Goal: Complete application form

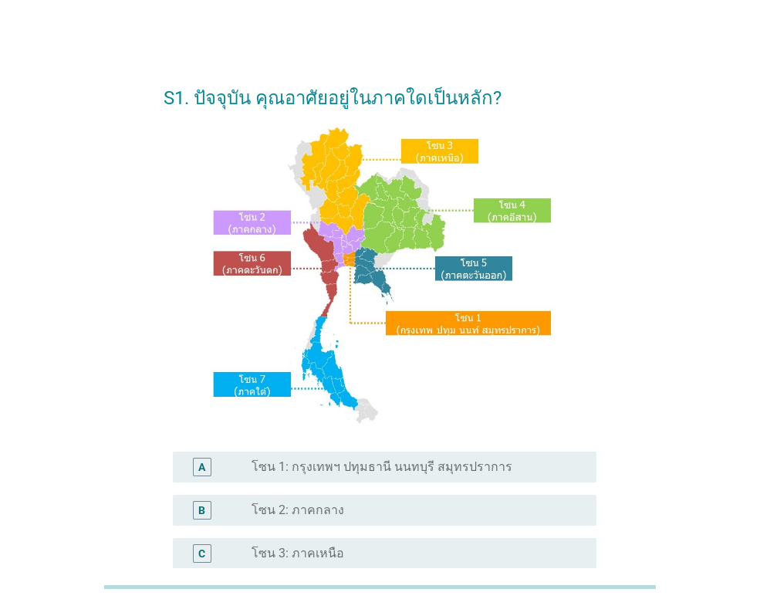
click at [492, 43] on div "S1. ปัจจุบัน คุณอาศัยอยู่ในภาคใดเป็นหลัก? A radio_button_unchecked โซน 1: กรุงเ…" at bounding box center [380, 452] width 723 height 828
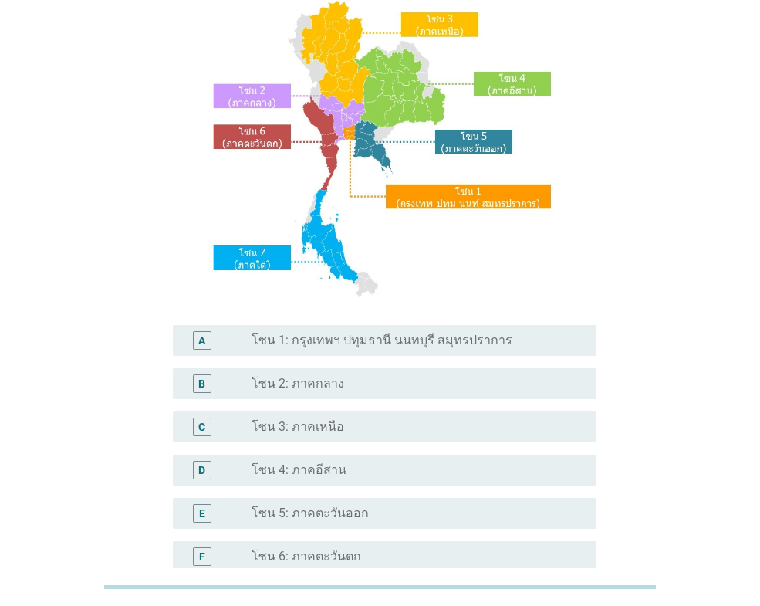
scroll to position [154, 0]
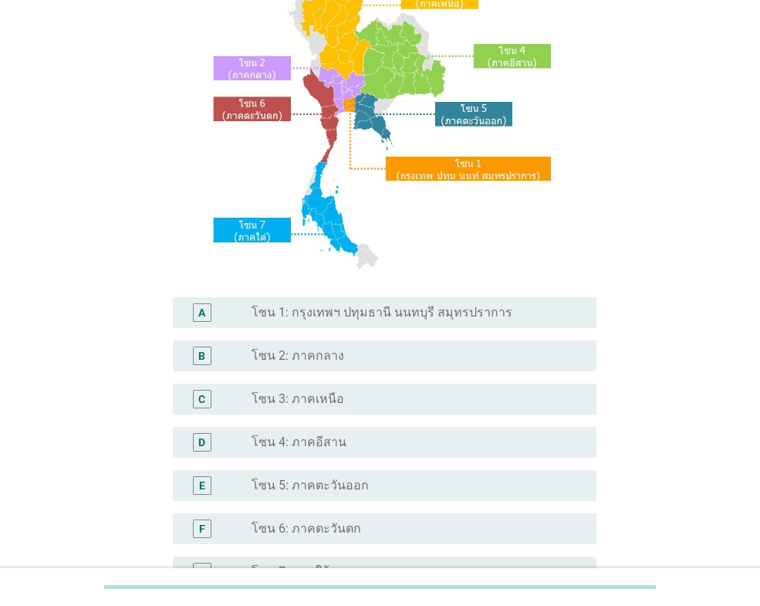
click at [420, 479] on div "radio_button_unchecked โซน 5: ภาคตะวันออก" at bounding box center [412, 485] width 320 height 15
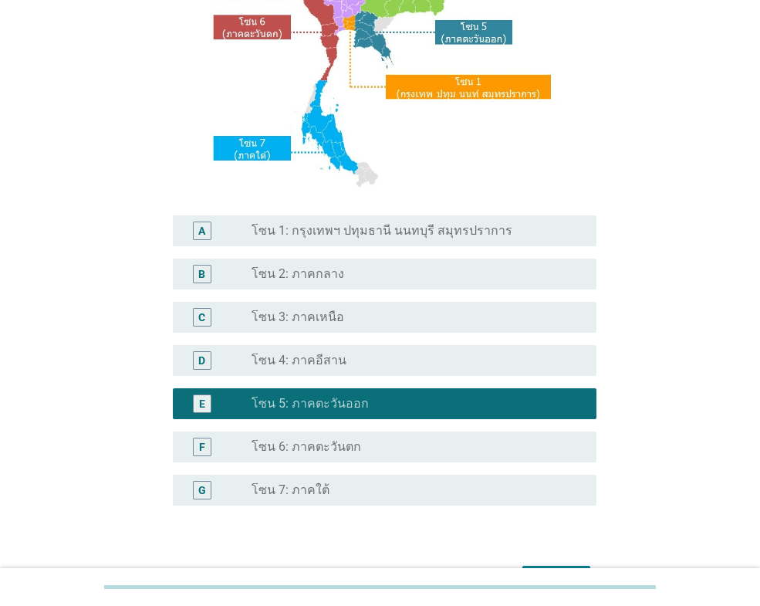
scroll to position [334, 0]
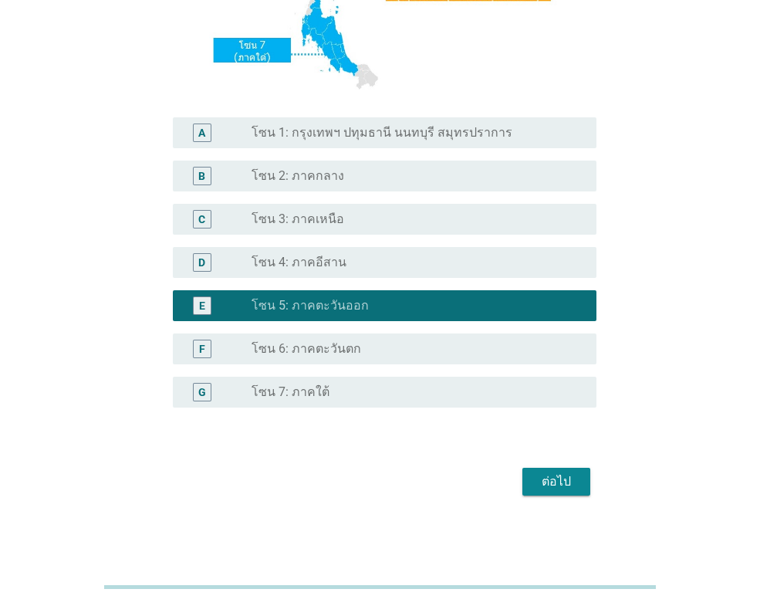
click at [565, 479] on div "ต่อไป" at bounding box center [556, 481] width 43 height 19
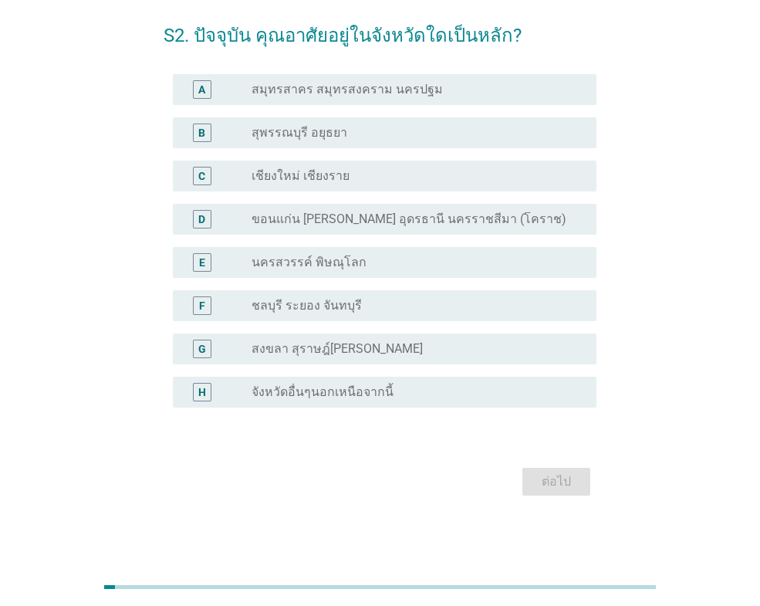
scroll to position [0, 0]
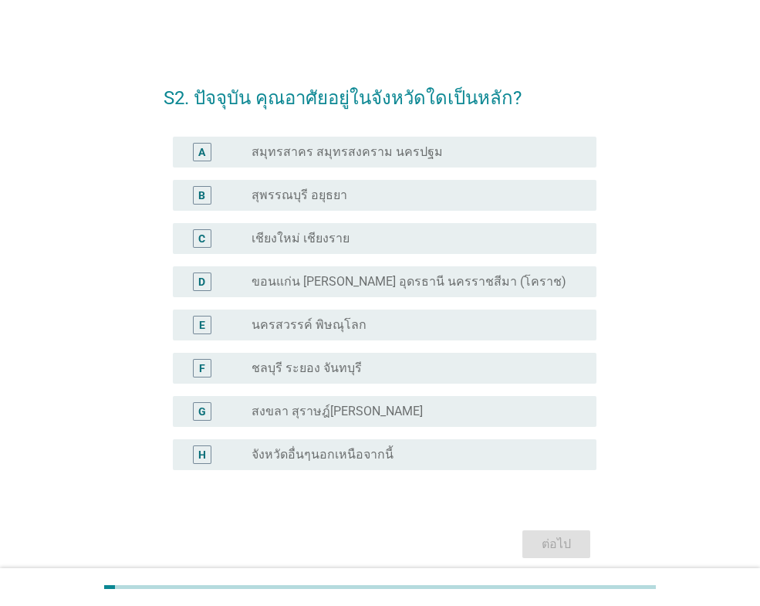
click at [317, 367] on label "ชลบุรี ระยอง จันทบุรี" at bounding box center [307, 367] width 110 height 15
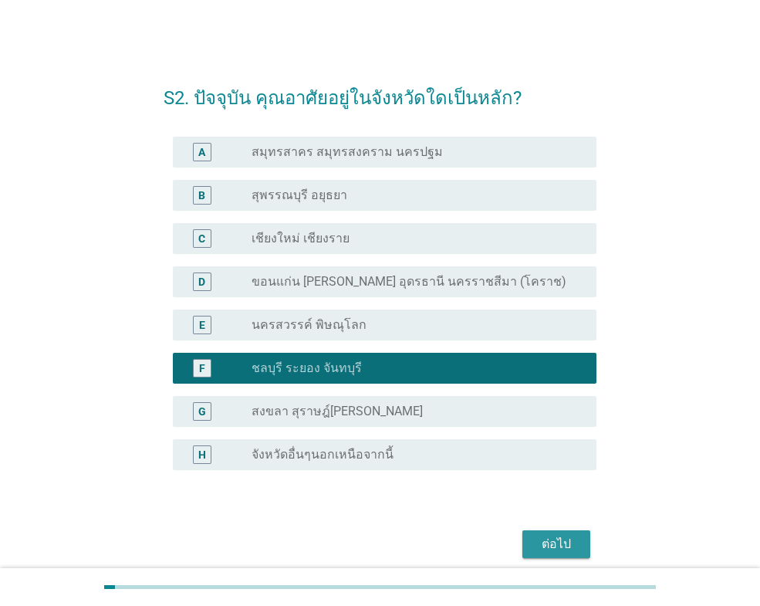
click at [570, 550] on div "ต่อไป" at bounding box center [556, 544] width 43 height 19
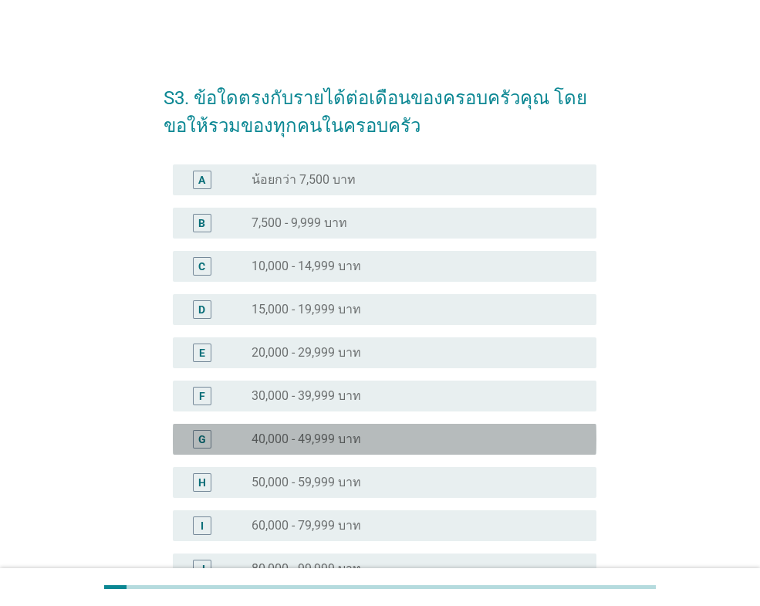
click at [320, 438] on label "40,000 - 49,999 บาท" at bounding box center [307, 439] width 110 height 15
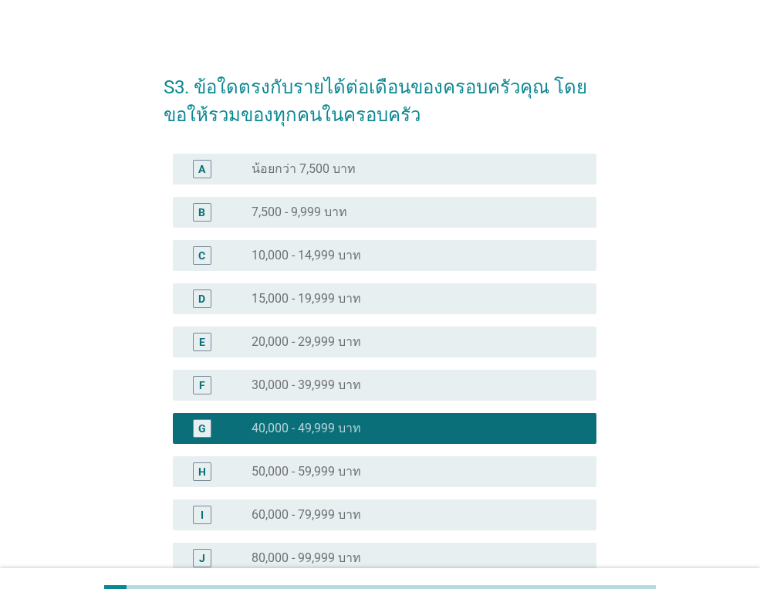
scroll to position [306, 0]
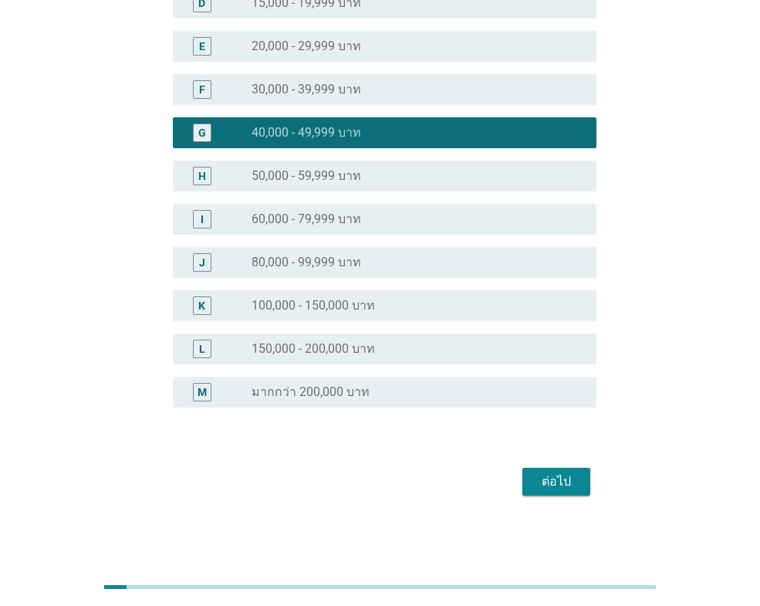
click at [349, 97] on div "radio_button_unchecked 30,000 - 39,999 บาท" at bounding box center [418, 89] width 333 height 19
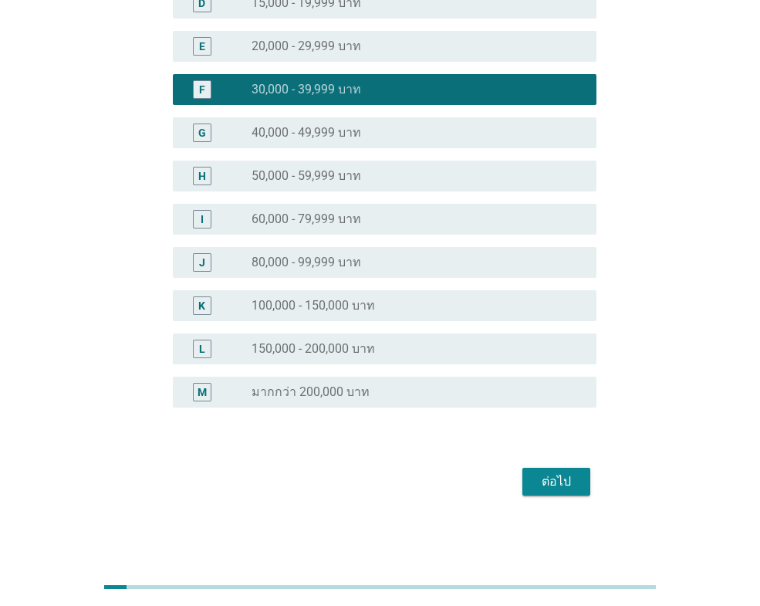
click at [560, 484] on div "ต่อไป" at bounding box center [556, 481] width 43 height 19
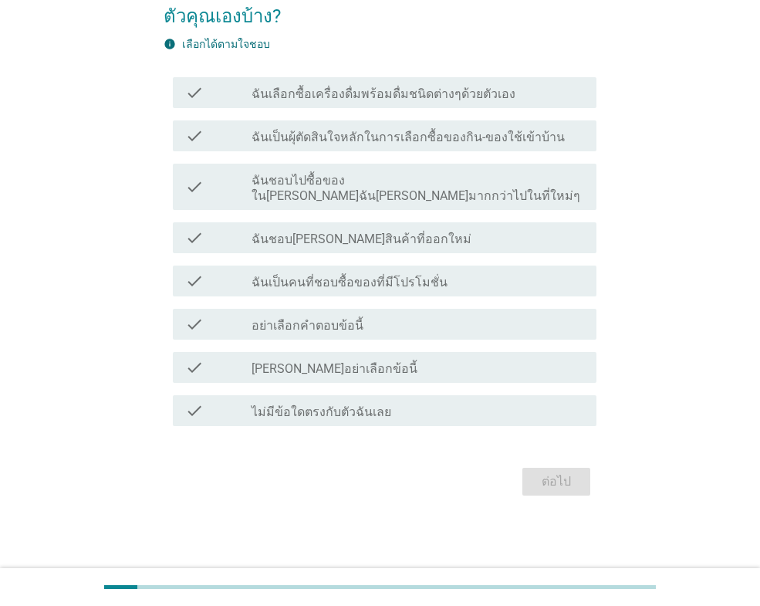
scroll to position [0, 0]
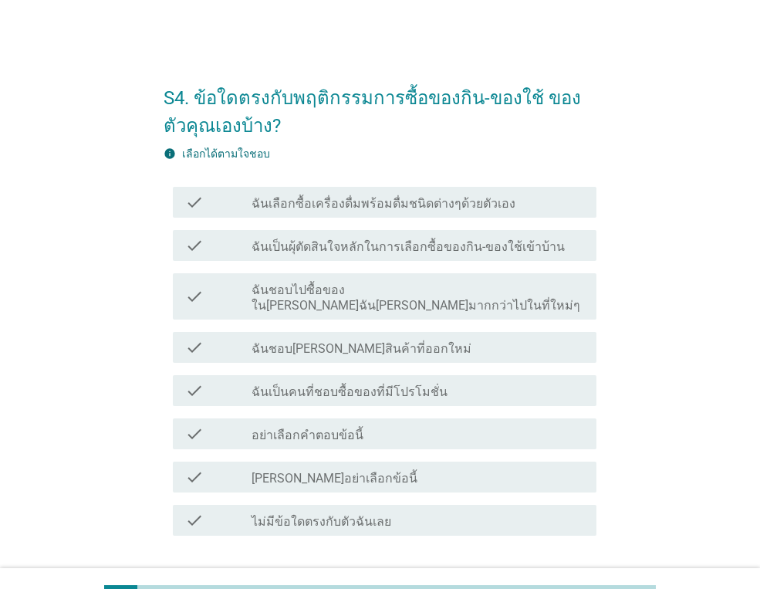
click at [371, 201] on label "ฉันเลือกซื้อเครื่องดื่มพร้อมดื่มชนิดต่างๆด้วยตัวเอง" at bounding box center [384, 203] width 264 height 15
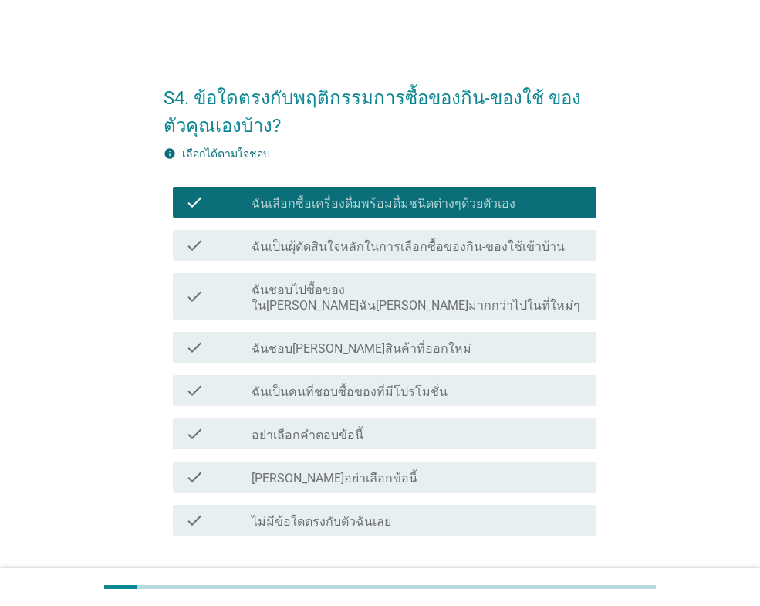
click at [458, 288] on label "ฉันชอบไปซื้อของใน[PERSON_NAME]ฉัน[PERSON_NAME]มากกว่าไปในที่ใหม่ๆ" at bounding box center [418, 298] width 333 height 31
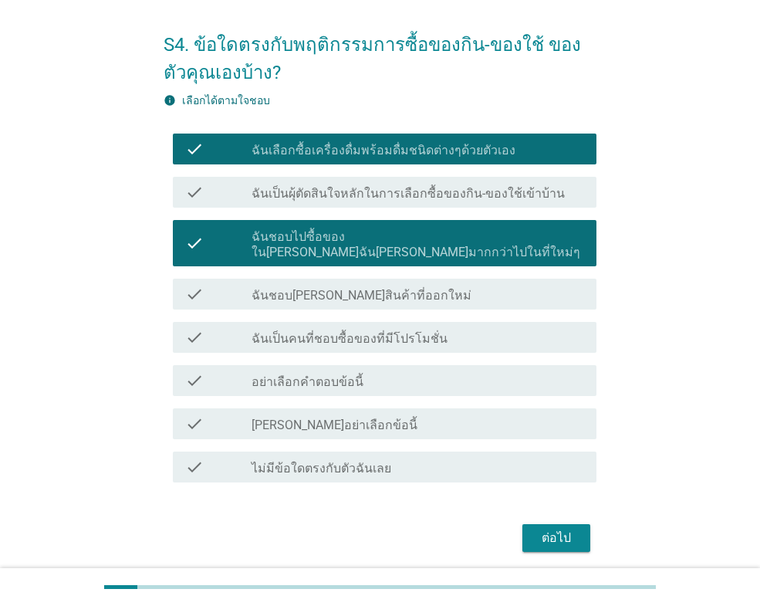
scroll to position [94, 0]
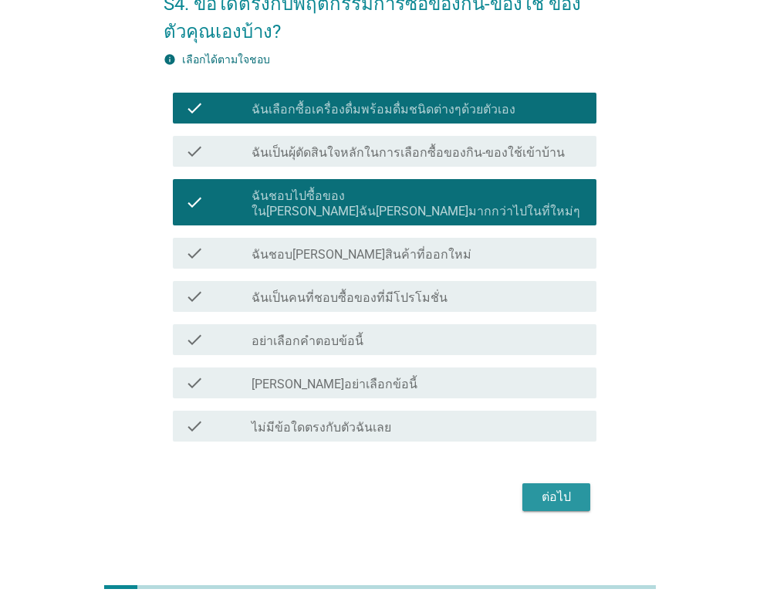
click at [572, 488] on div "ต่อไป" at bounding box center [556, 497] width 43 height 19
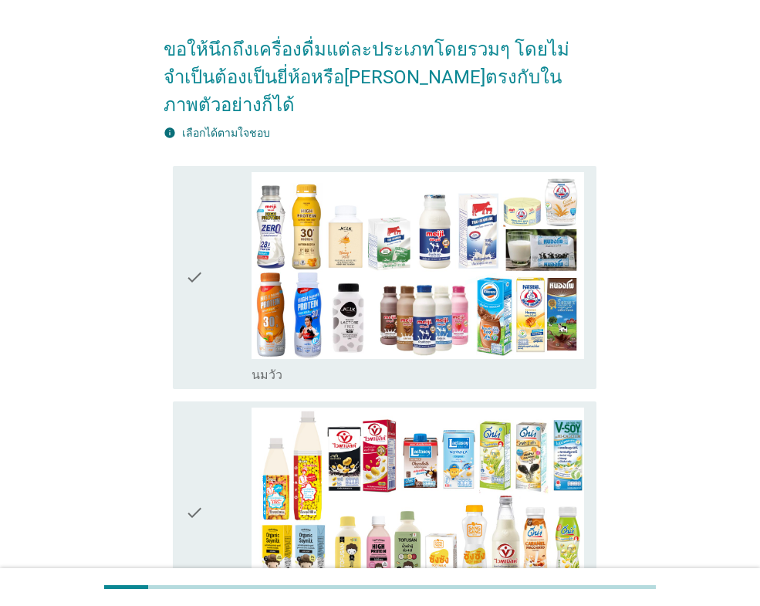
scroll to position [386, 0]
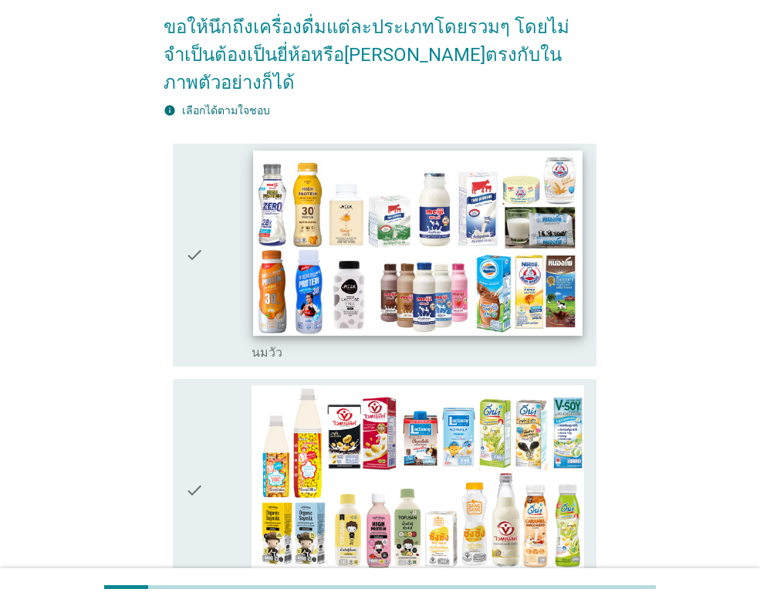
click at [415, 223] on img at bounding box center [417, 243] width 329 height 185
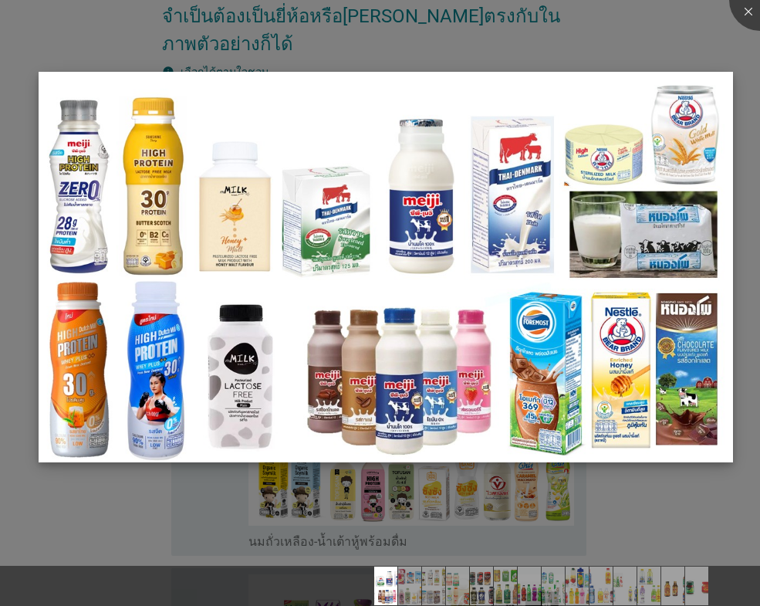
scroll to position [463, 0]
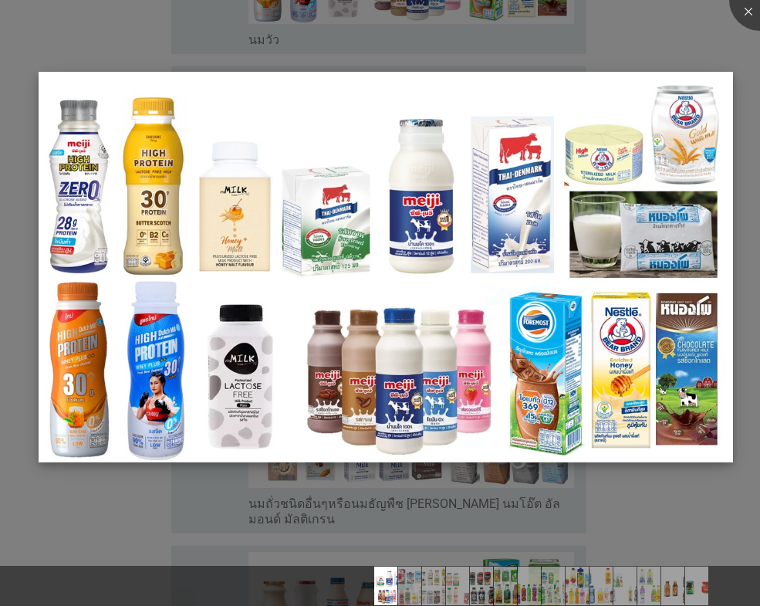
click at [543, 336] on img at bounding box center [386, 267] width 695 height 391
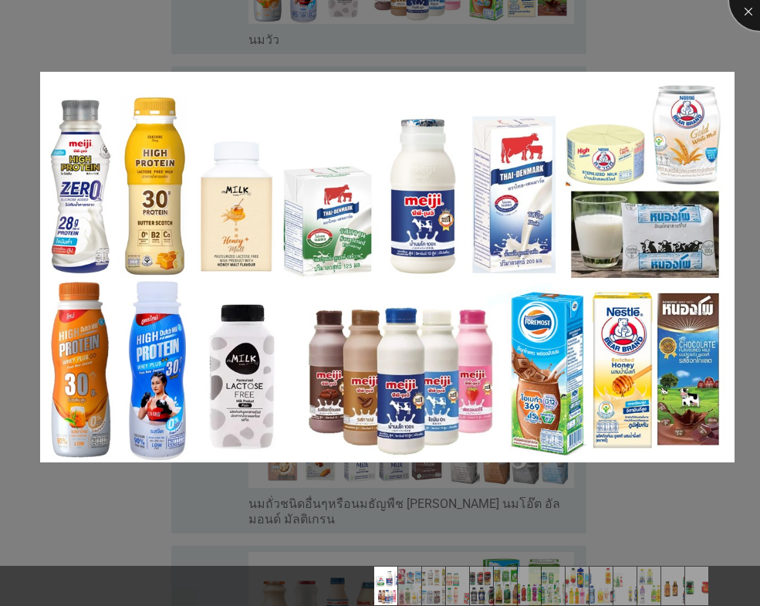
click at [758, 10] on div at bounding box center [760, 0] width 62 height 62
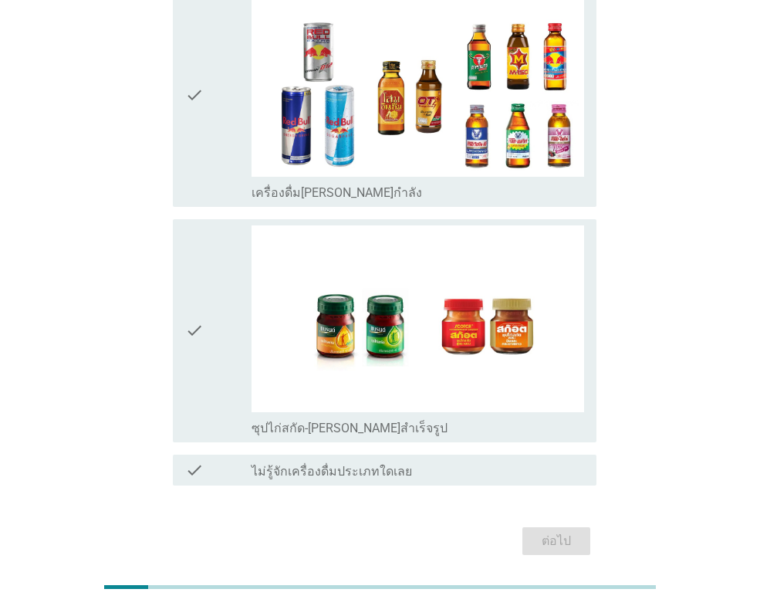
scroll to position [3173, 0]
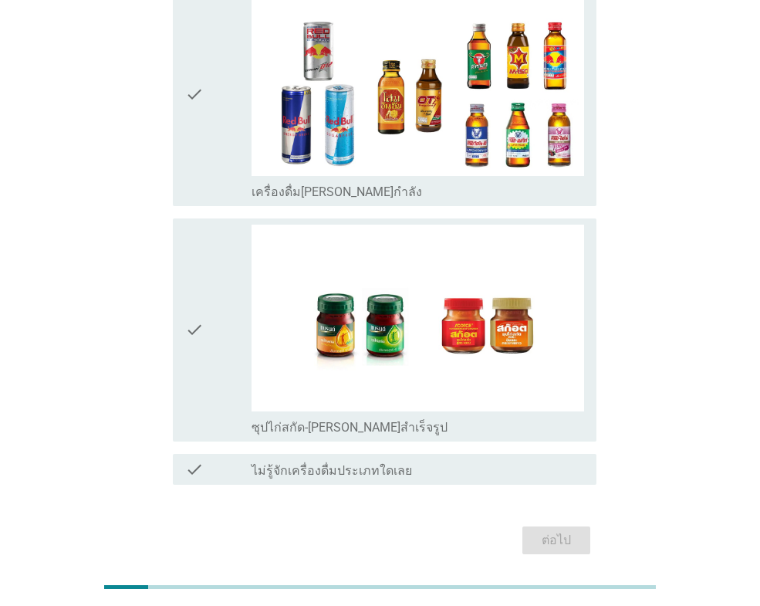
click at [560, 522] on div "ต่อไป" at bounding box center [380, 540] width 433 height 37
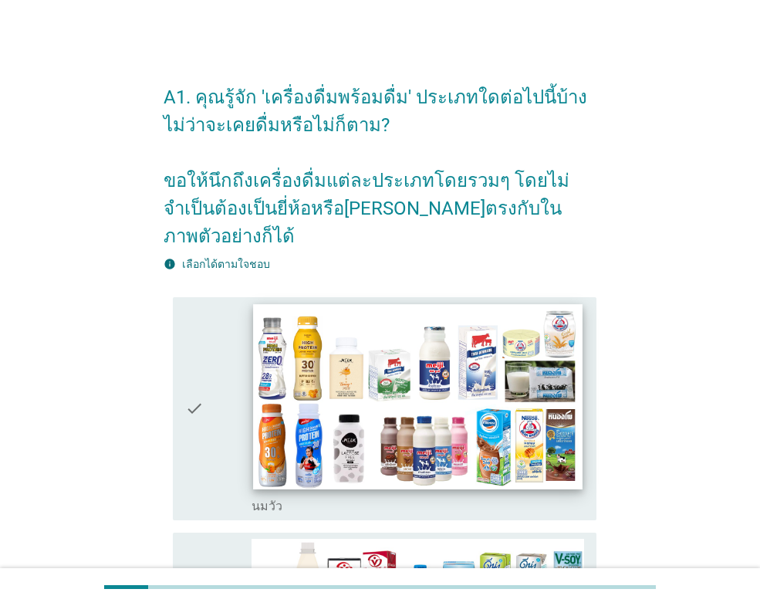
scroll to position [0, 0]
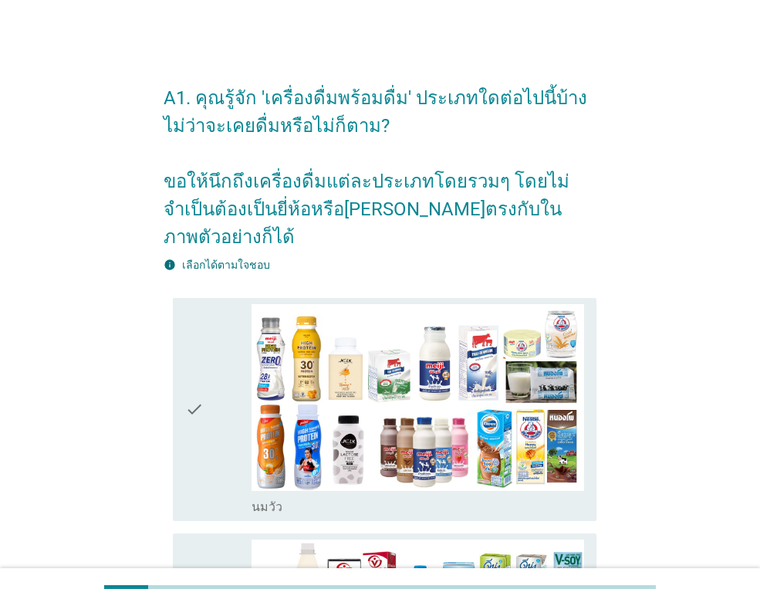
click at [192, 399] on icon "check" at bounding box center [194, 409] width 19 height 211
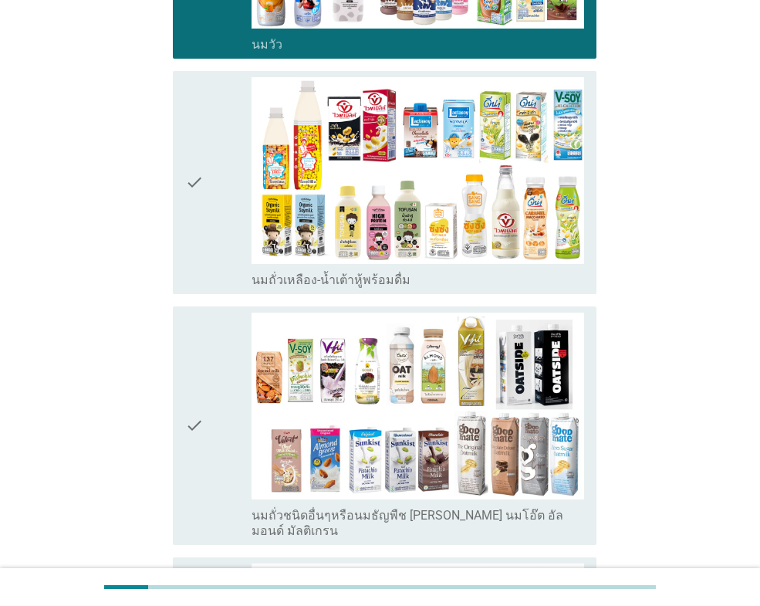
scroll to position [463, 0]
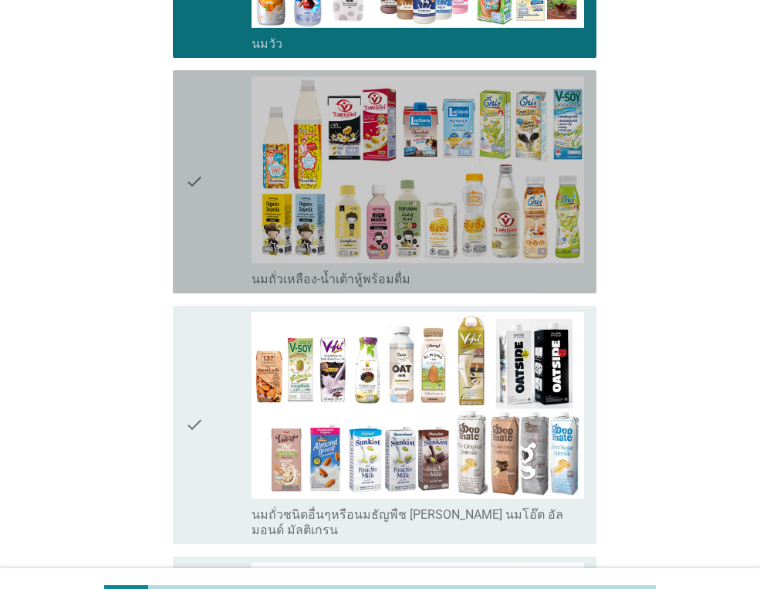
click at [212, 178] on div "check" at bounding box center [218, 181] width 66 height 211
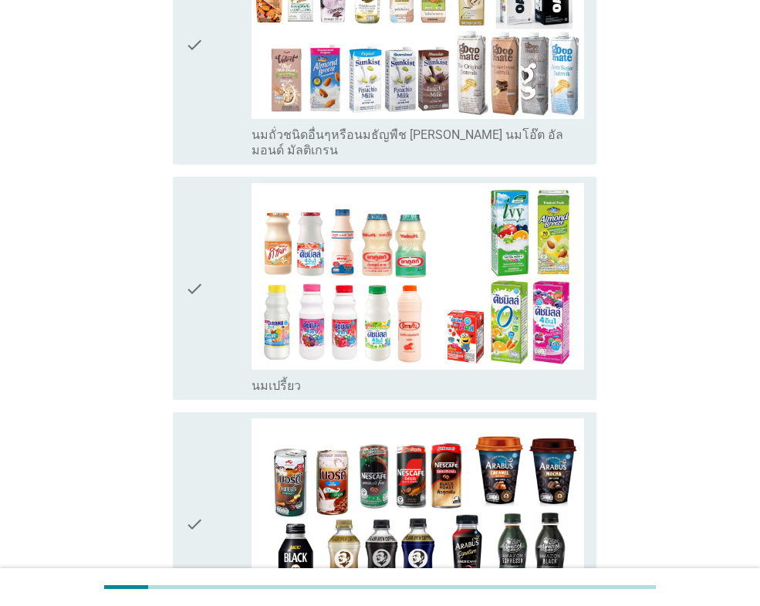
scroll to position [849, 0]
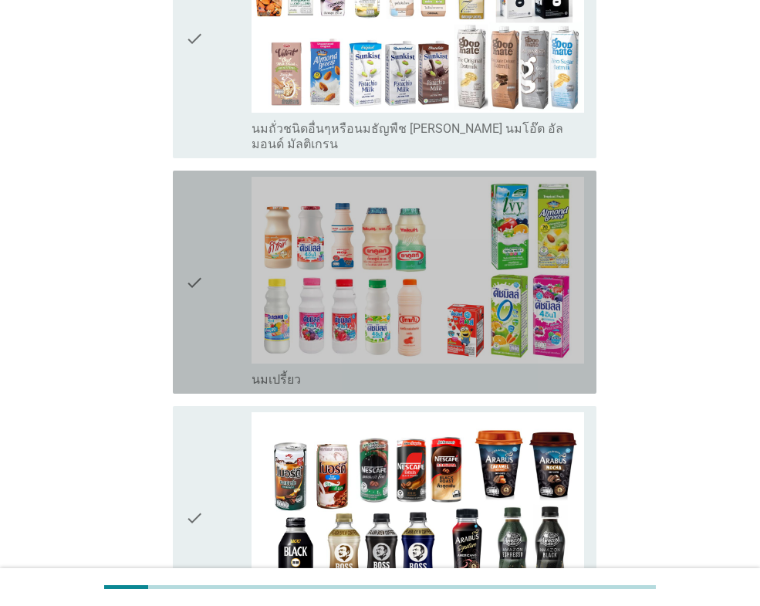
click at [208, 259] on div "check" at bounding box center [218, 282] width 66 height 211
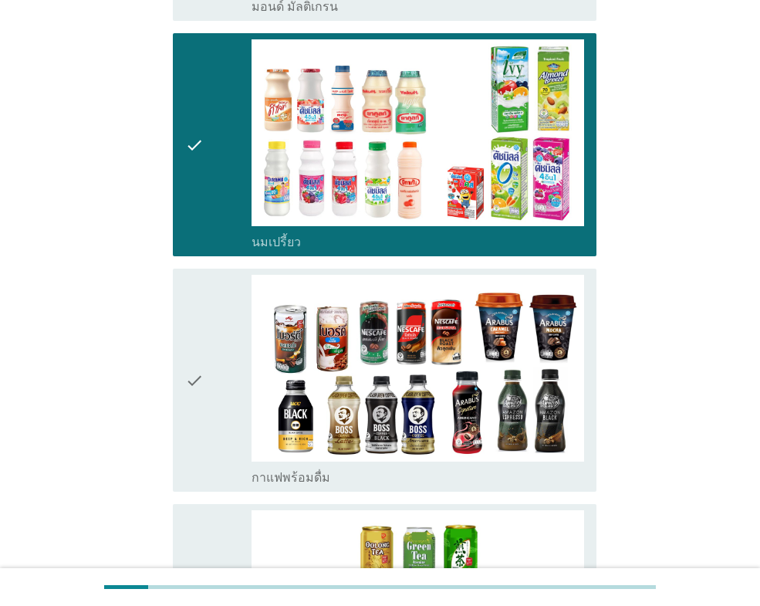
scroll to position [1235, 0]
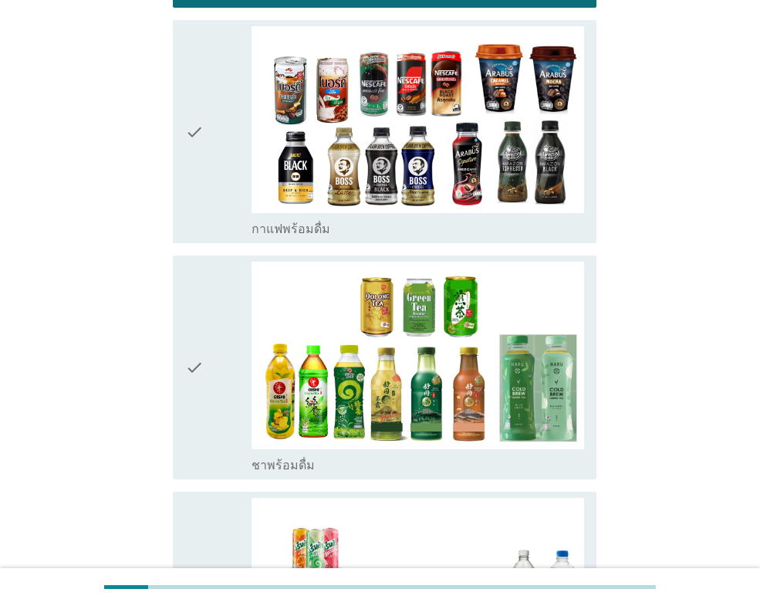
click at [178, 99] on div "check check_box_outline_blank กาแฟพร้อมดื่ม" at bounding box center [385, 131] width 424 height 223
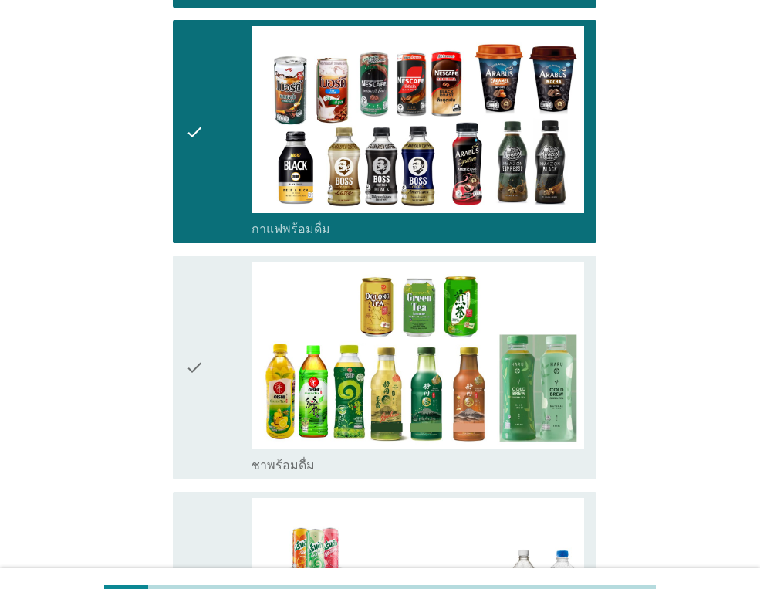
click at [188, 273] on icon "check" at bounding box center [194, 367] width 19 height 211
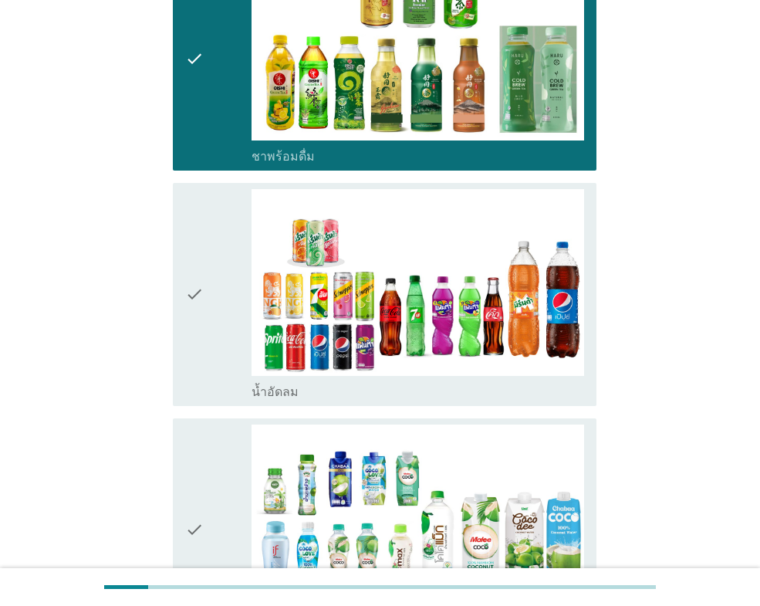
click at [196, 280] on icon "check" at bounding box center [194, 294] width 19 height 211
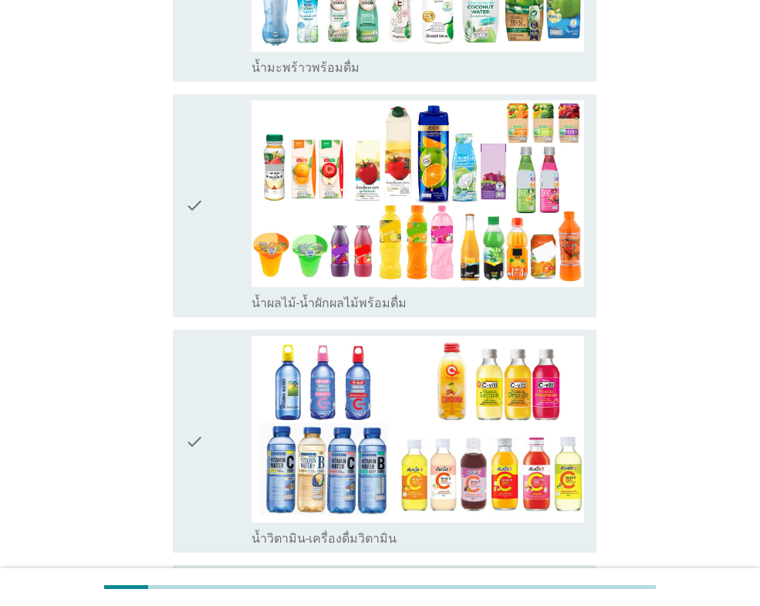
scroll to position [2239, 0]
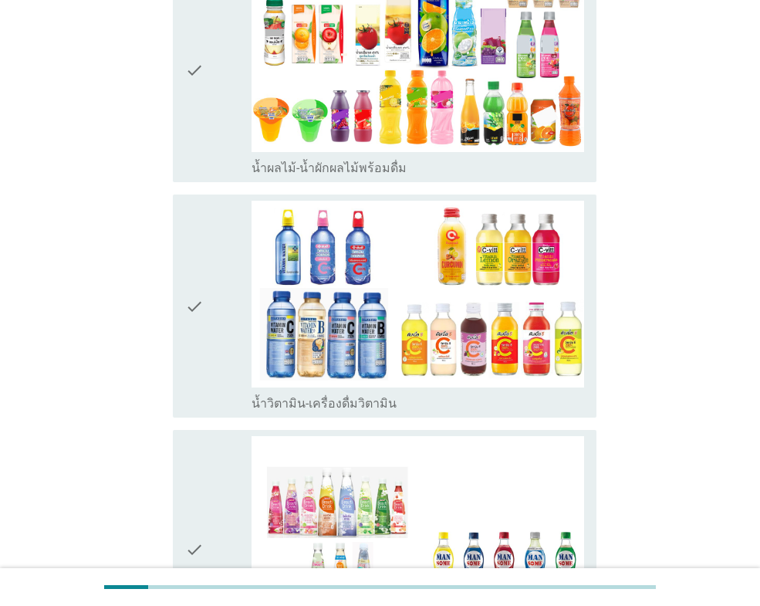
click at [220, 242] on div "check" at bounding box center [218, 306] width 66 height 211
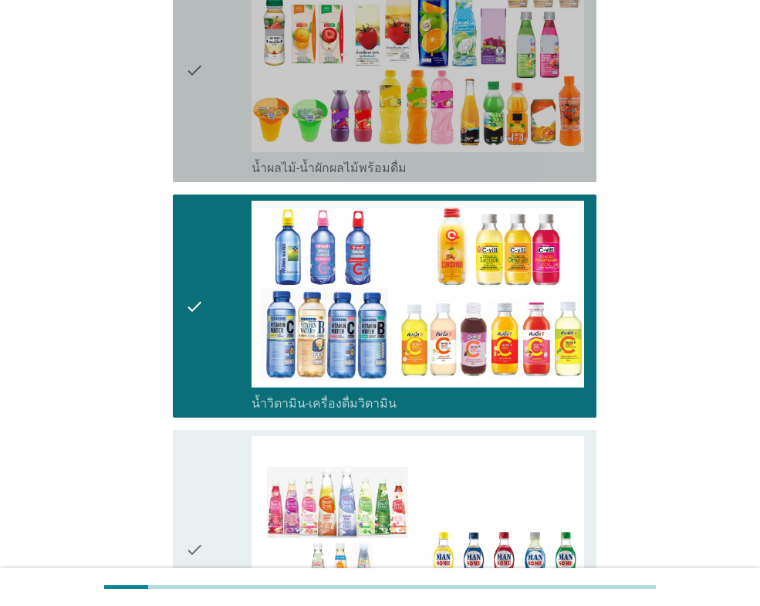
click at [233, 59] on div "check" at bounding box center [218, 70] width 66 height 211
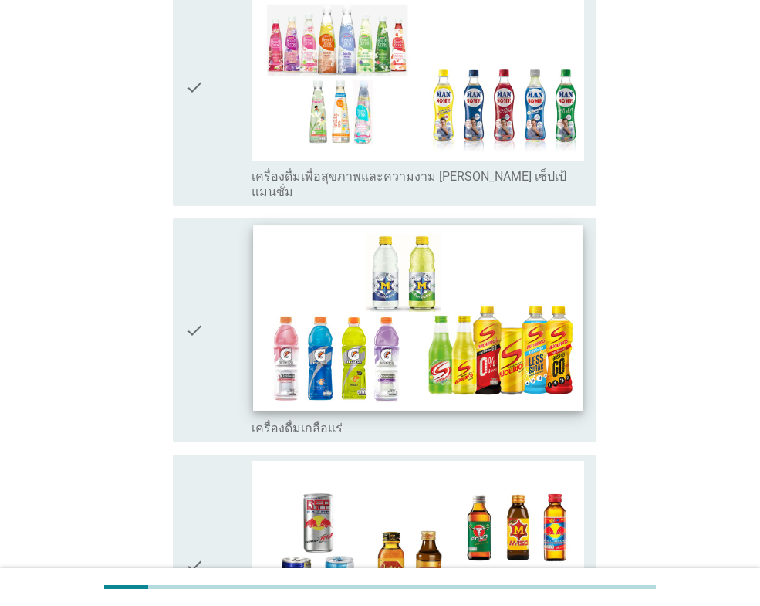
scroll to position [2702, 0]
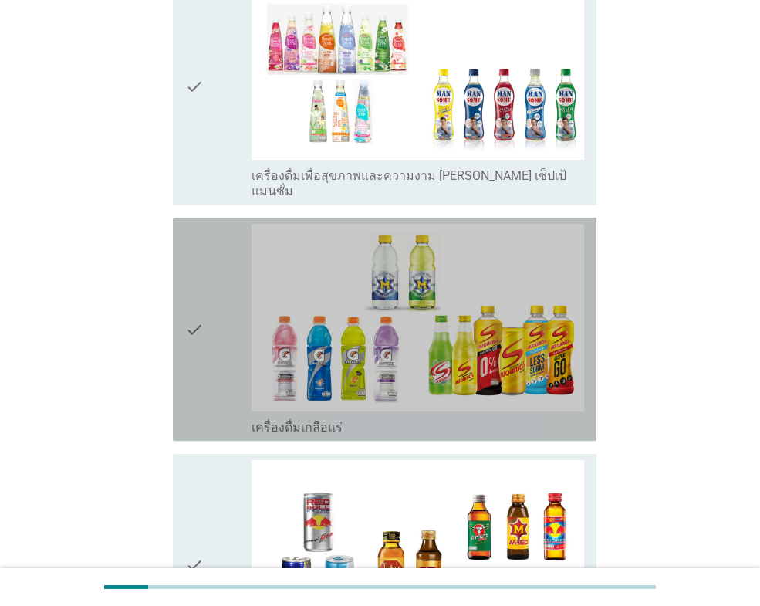
drag, startPoint x: 193, startPoint y: 208, endPoint x: 350, endPoint y: 269, distance: 168.6
click at [194, 224] on icon "check" at bounding box center [194, 329] width 19 height 211
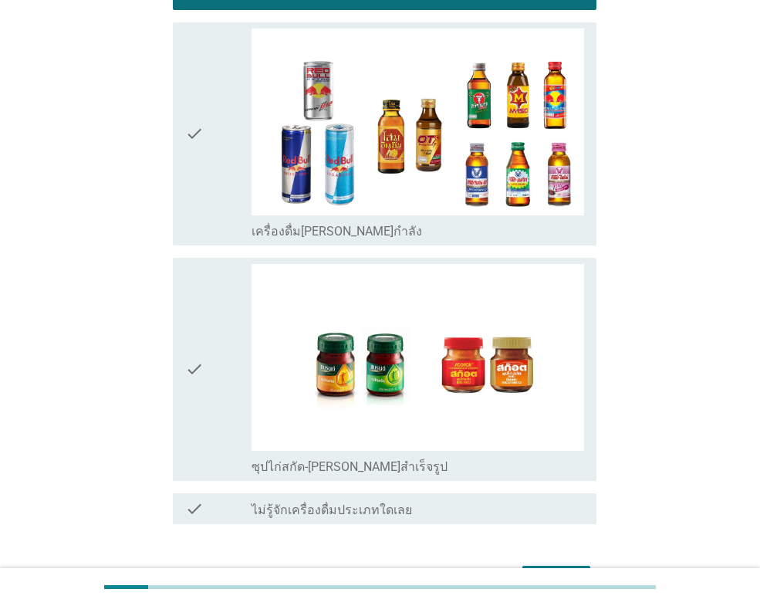
scroll to position [3173, 0]
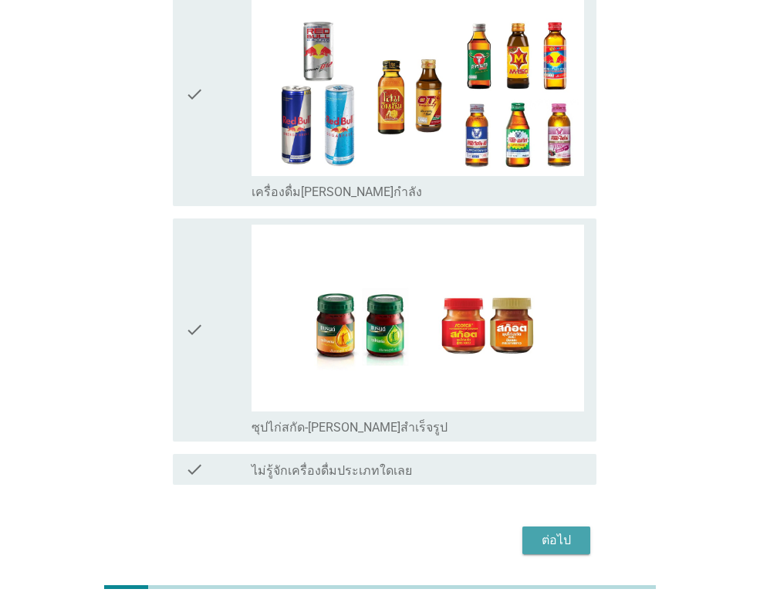
click at [570, 531] on div "ต่อไป" at bounding box center [556, 540] width 43 height 19
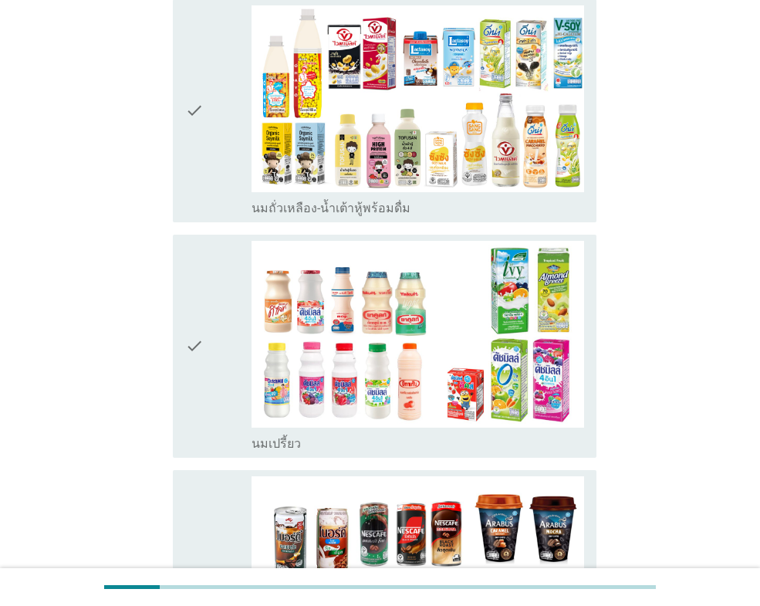
scroll to position [386, 0]
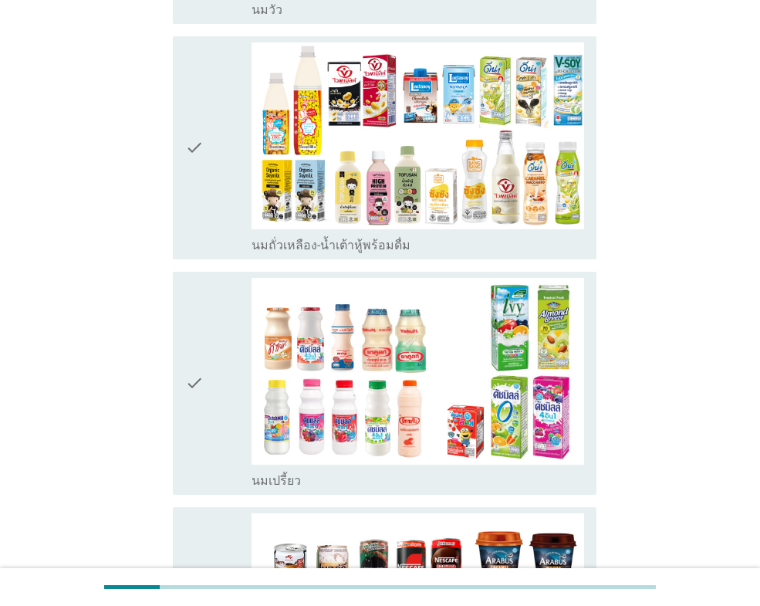
click at [189, 337] on icon "check" at bounding box center [194, 383] width 19 height 211
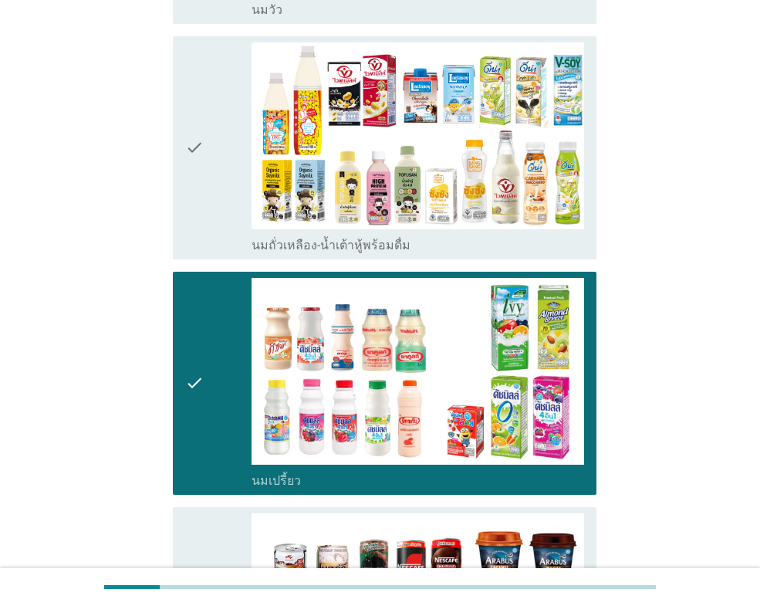
click at [217, 163] on div "check" at bounding box center [218, 147] width 66 height 211
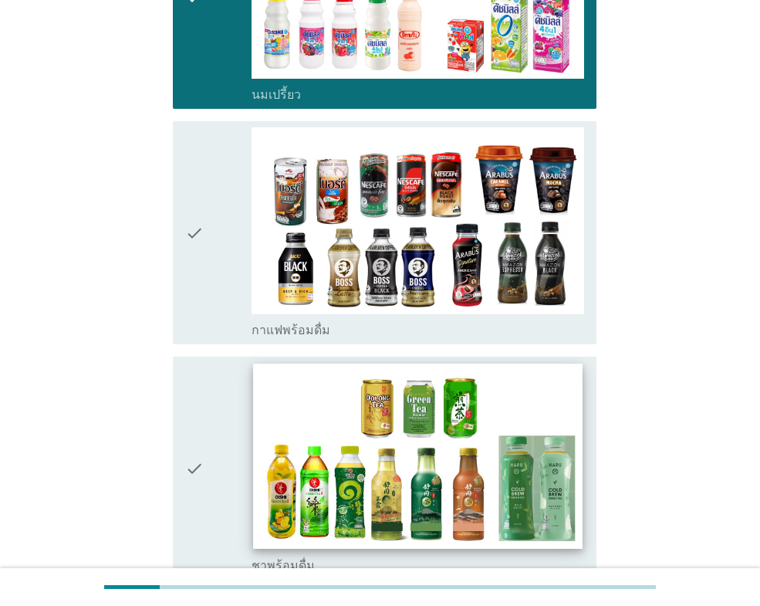
scroll to position [1081, 0]
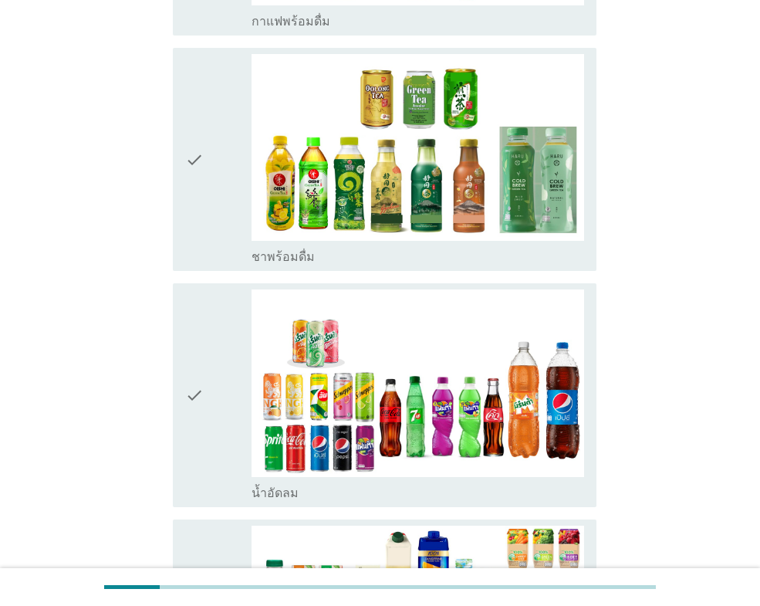
click at [214, 151] on div "check" at bounding box center [218, 159] width 66 height 211
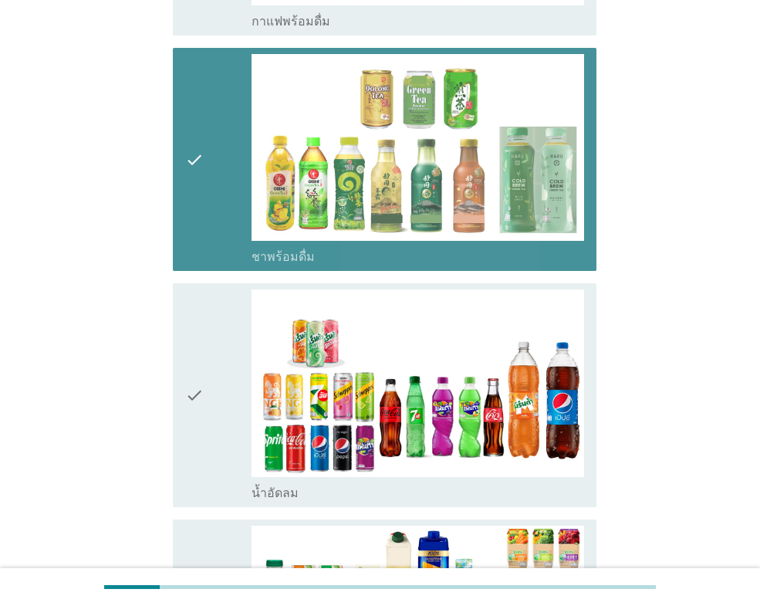
click at [218, 425] on div "check" at bounding box center [218, 394] width 66 height 211
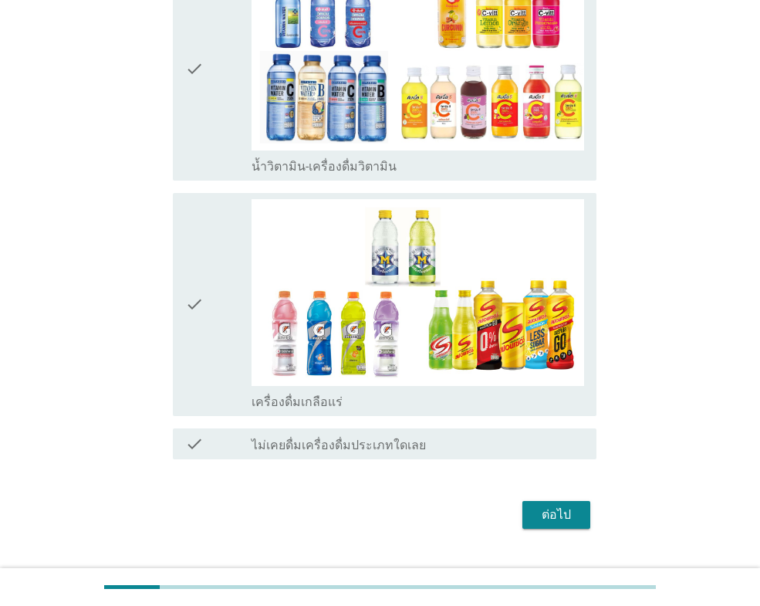
scroll to position [1884, 0]
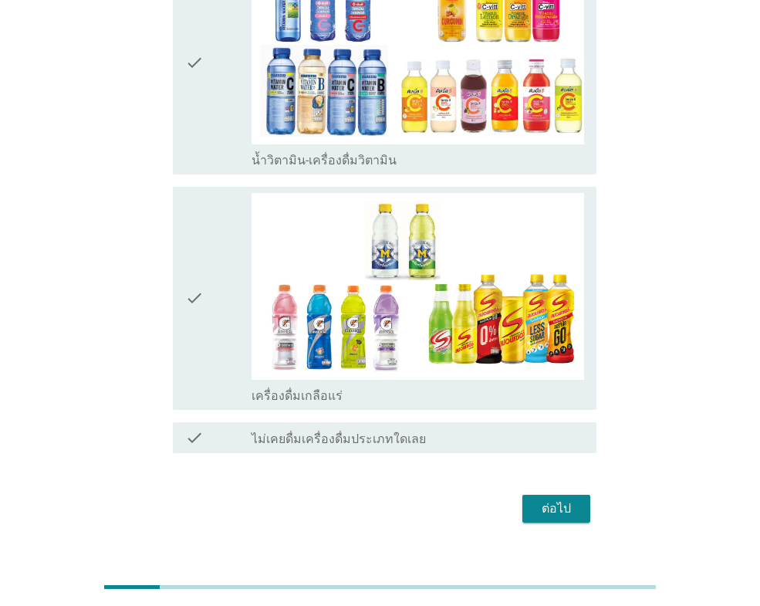
click at [580, 495] on button "ต่อไป" at bounding box center [557, 509] width 68 height 28
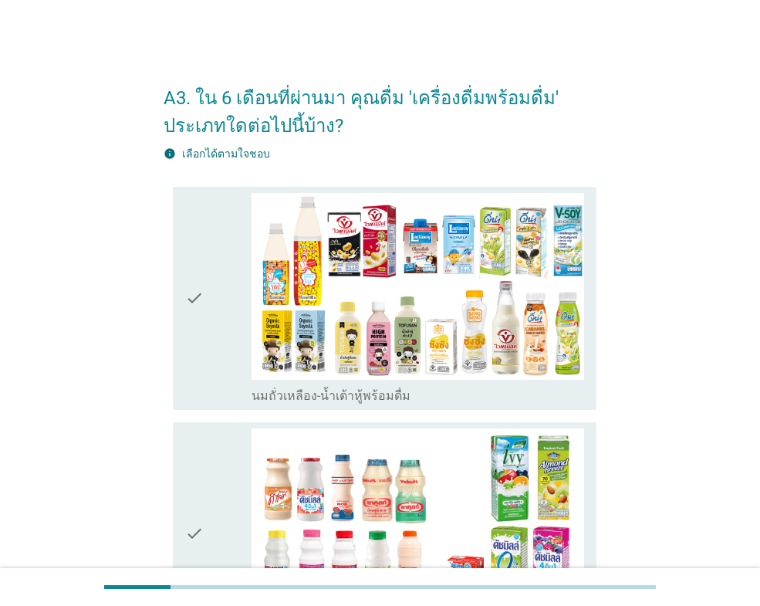
drag, startPoint x: 204, startPoint y: 453, endPoint x: 215, endPoint y: 444, distance: 14.2
click at [205, 452] on div "check" at bounding box center [218, 533] width 66 height 211
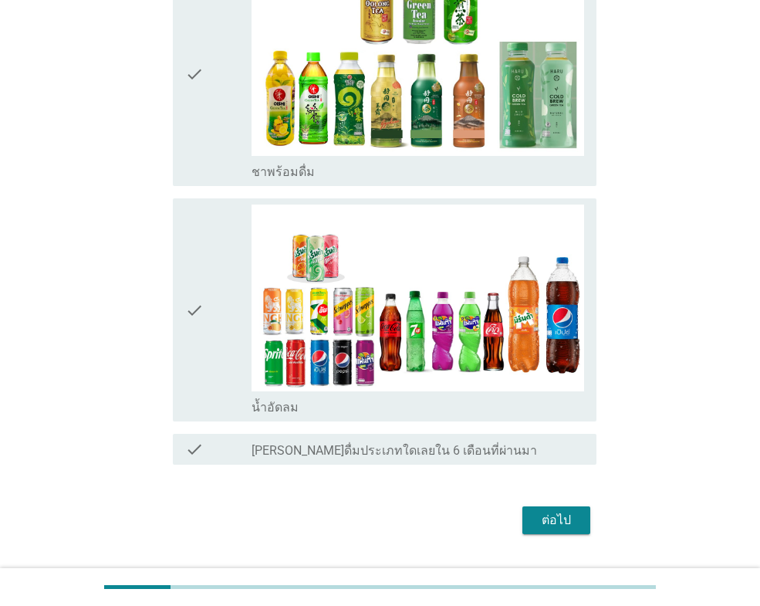
drag, startPoint x: 215, startPoint y: 355, endPoint x: 228, endPoint y: 352, distance: 14.2
click at [215, 354] on div "check" at bounding box center [218, 310] width 66 height 211
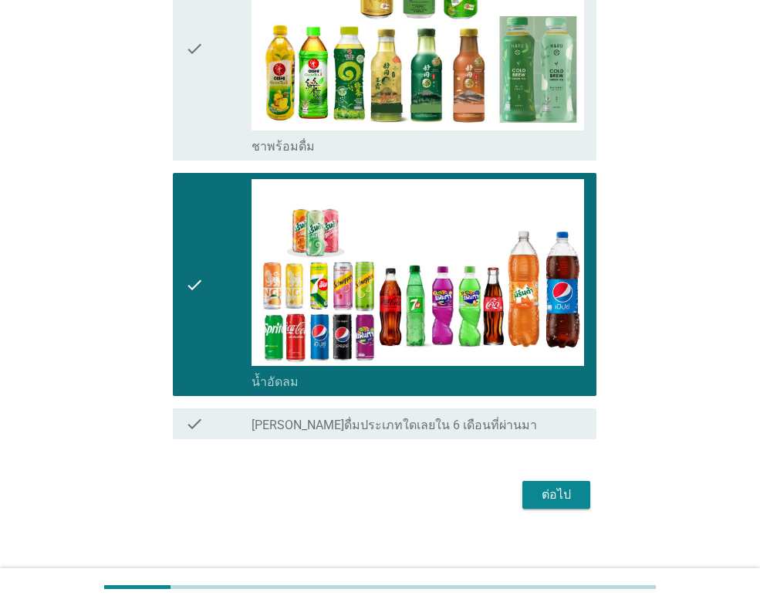
scroll to position [734, 0]
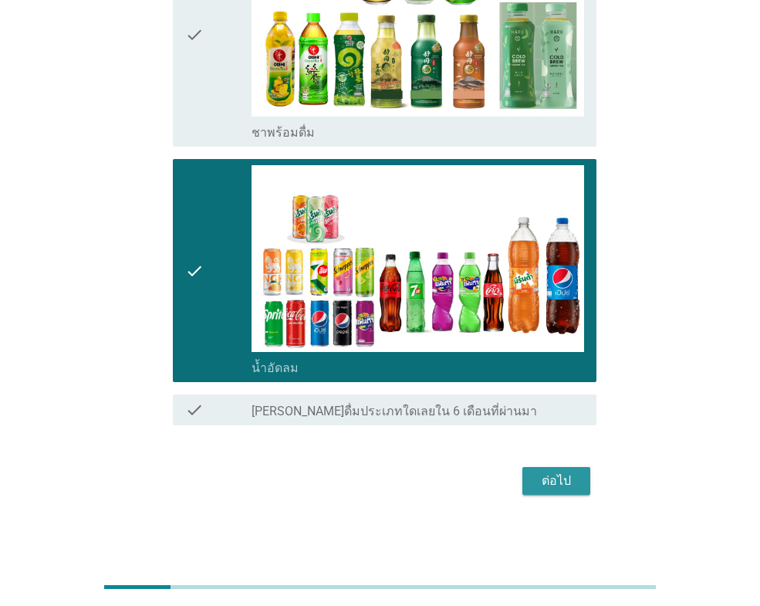
click at [560, 479] on div "ต่อไป" at bounding box center [556, 481] width 43 height 19
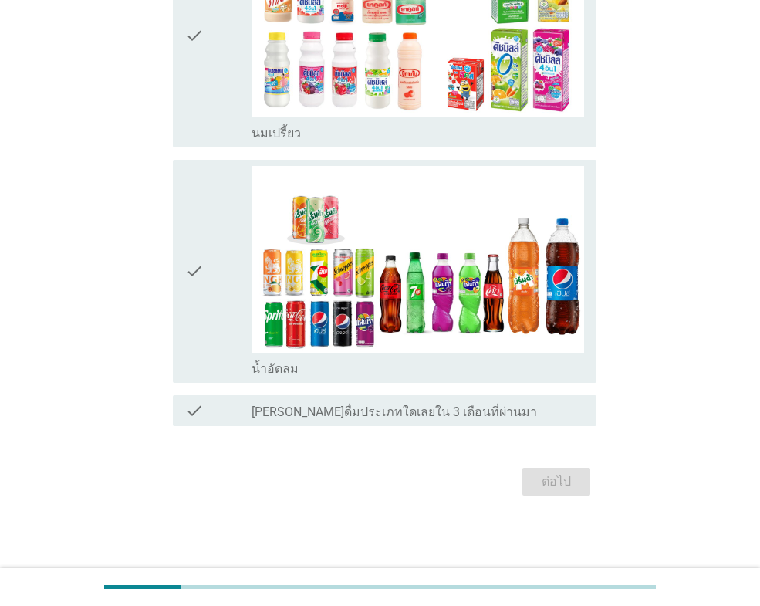
scroll to position [0, 0]
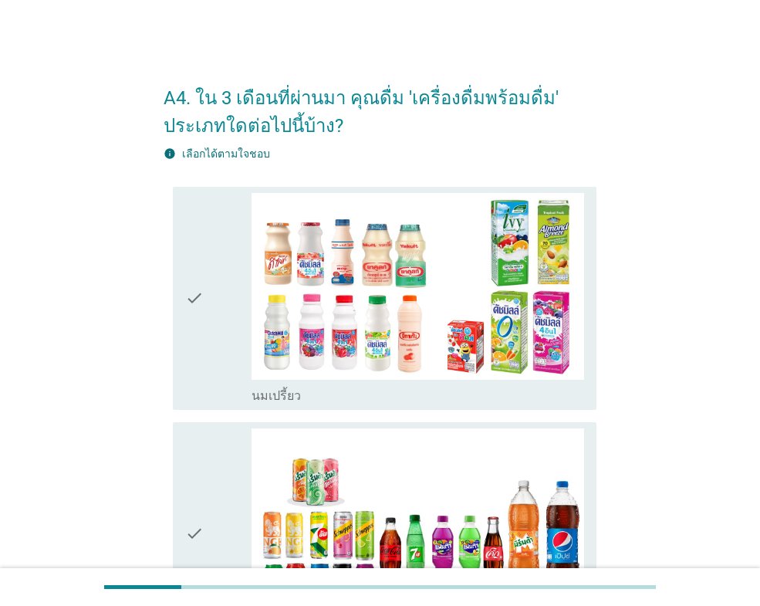
click at [214, 466] on div "check" at bounding box center [218, 533] width 66 height 211
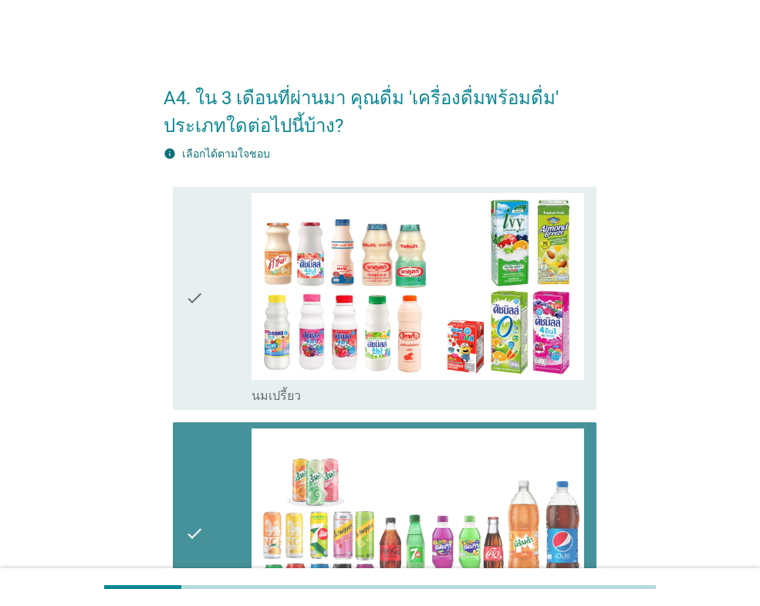
click at [215, 321] on div "check" at bounding box center [218, 298] width 66 height 211
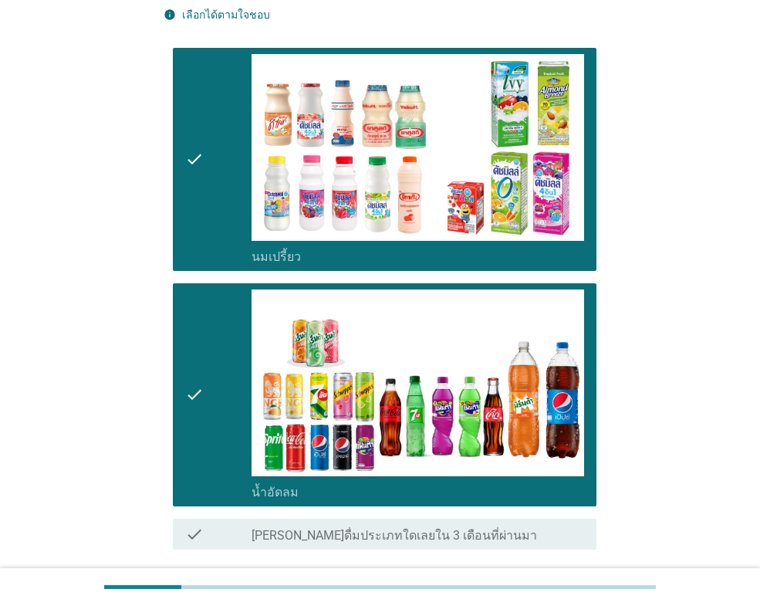
scroll to position [262, 0]
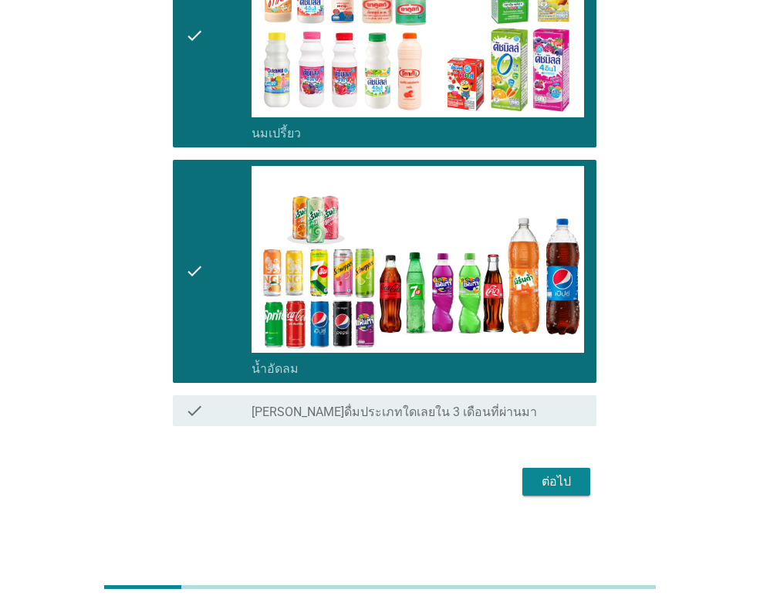
click at [561, 482] on div "ต่อไป" at bounding box center [556, 481] width 43 height 19
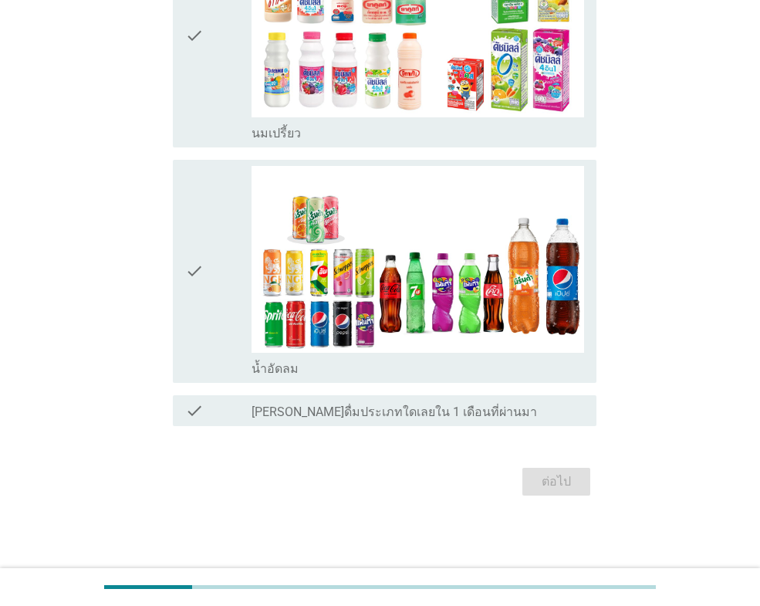
scroll to position [0, 0]
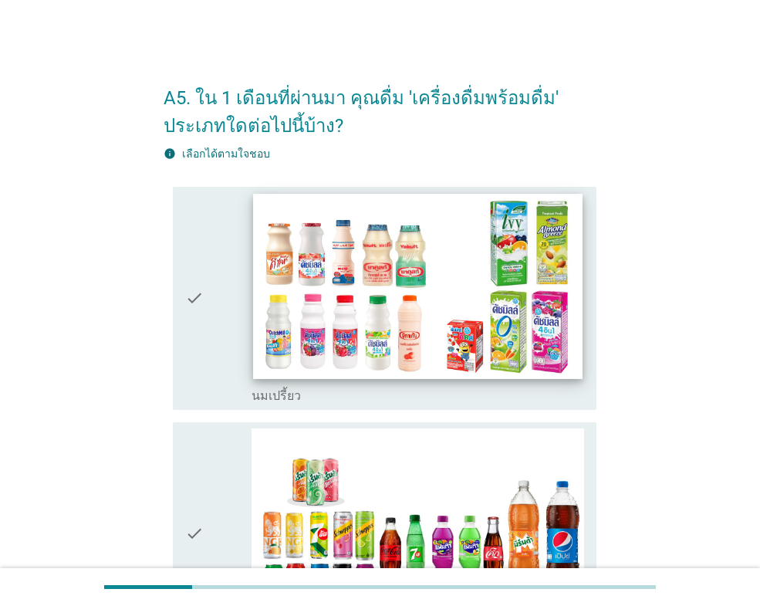
click at [266, 296] on img at bounding box center [417, 286] width 329 height 185
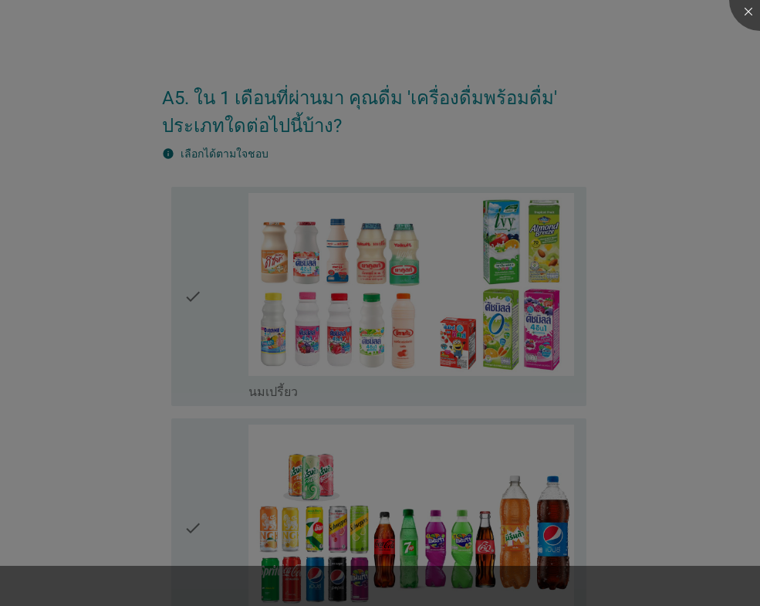
click at [301, 512] on div at bounding box center [380, 303] width 760 height 606
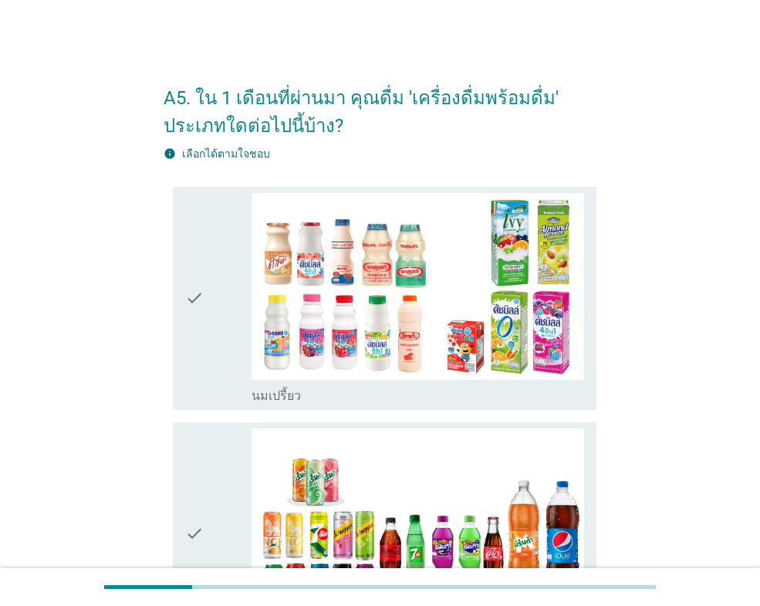
click at [209, 459] on div "check" at bounding box center [218, 533] width 66 height 211
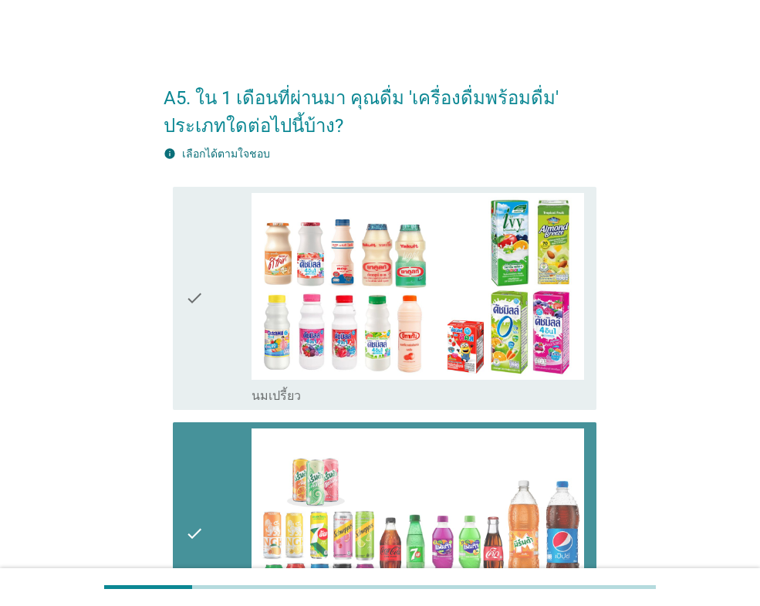
click at [210, 336] on div "check" at bounding box center [218, 298] width 66 height 211
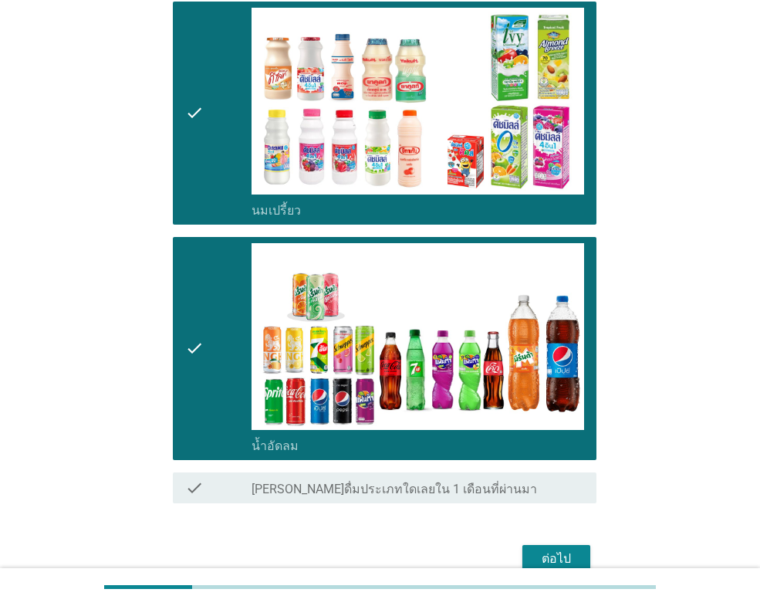
scroll to position [262, 0]
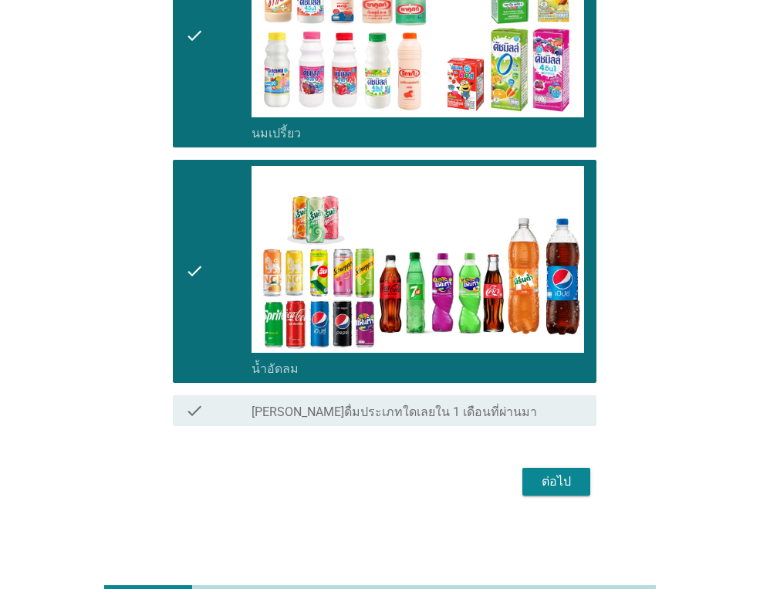
click at [557, 479] on div "ต่อไป" at bounding box center [556, 481] width 43 height 19
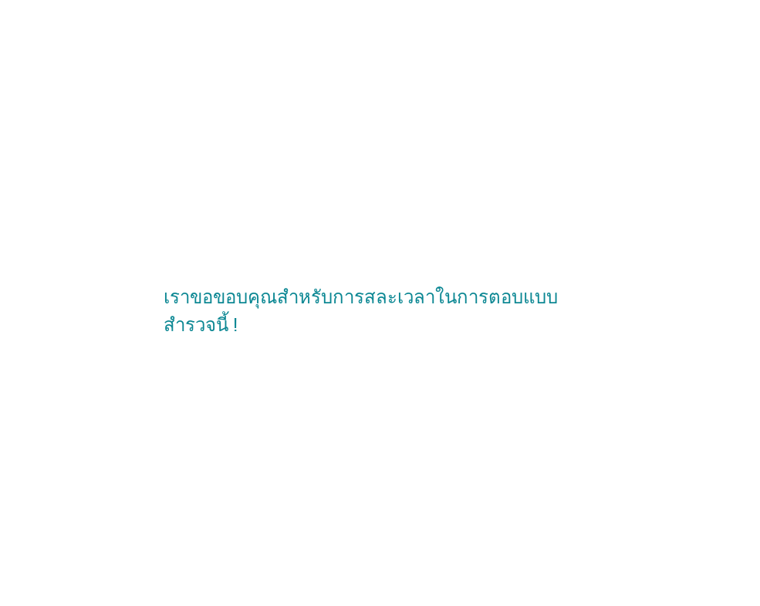
scroll to position [0, 0]
